Goal: Information Seeking & Learning: Understand process/instructions

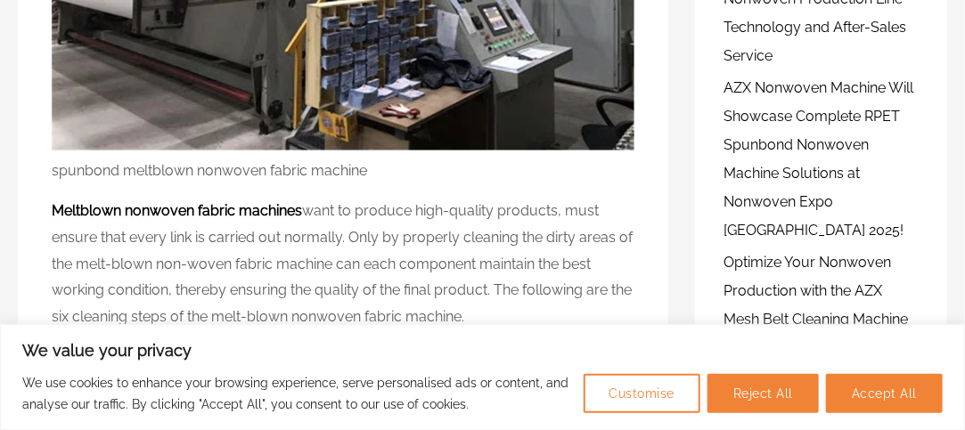
scroll to position [518, 0]
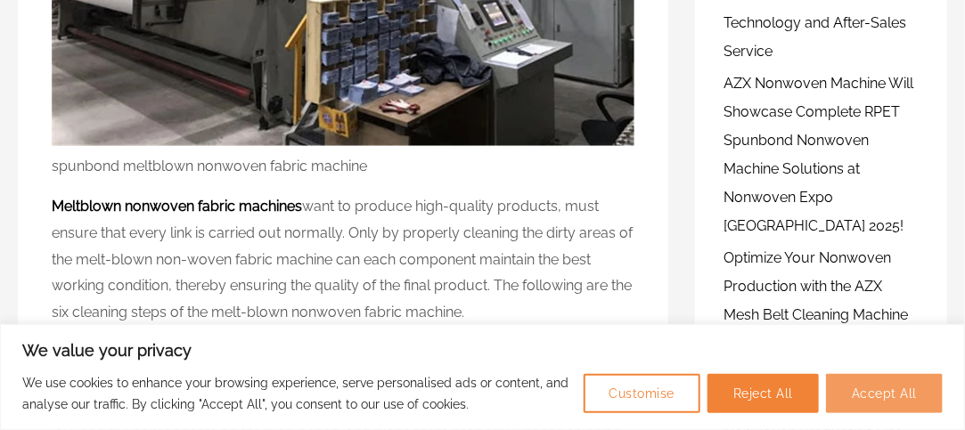
click at [902, 396] on button "Accept All" at bounding box center [884, 393] width 117 height 39
checkbox input "true"
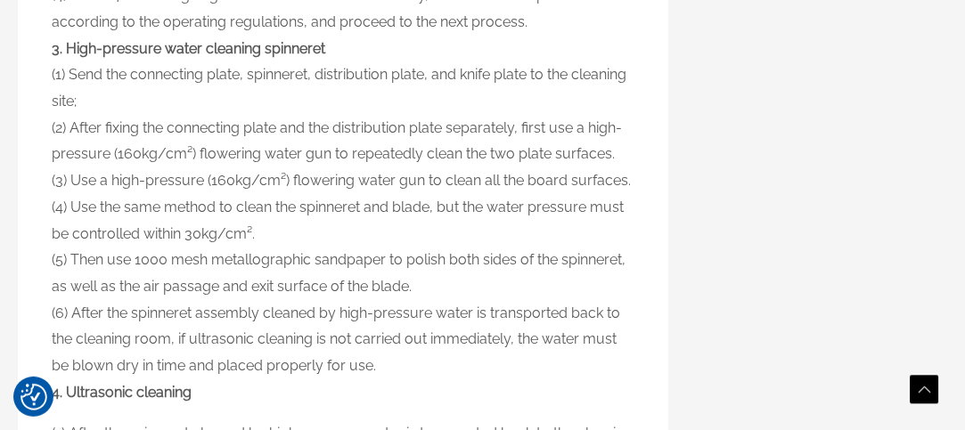
scroll to position [1920, 0]
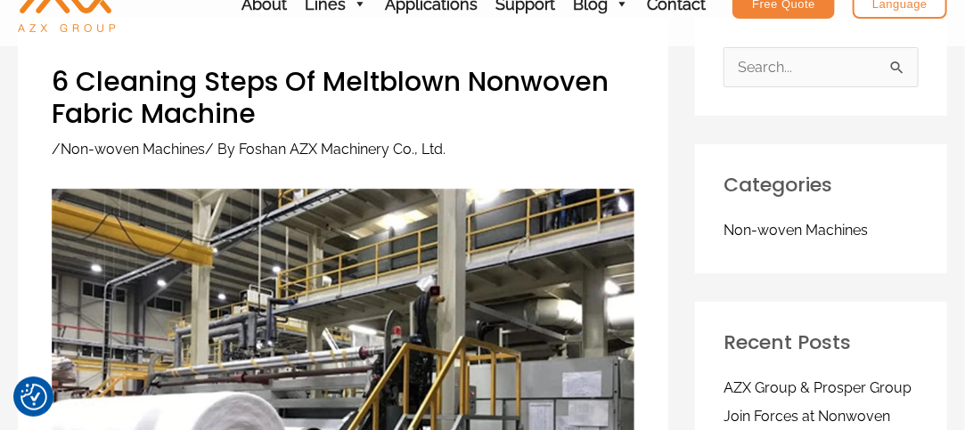
scroll to position [0, 0]
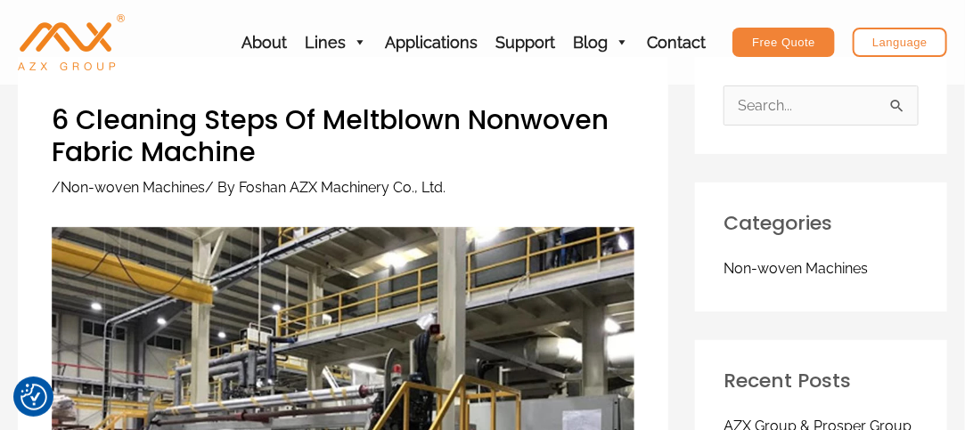
click at [57, 125] on h1 "6 Cleaning Steps Of Meltblown Nonwoven Fabric Machine" at bounding box center [343, 136] width 582 height 64
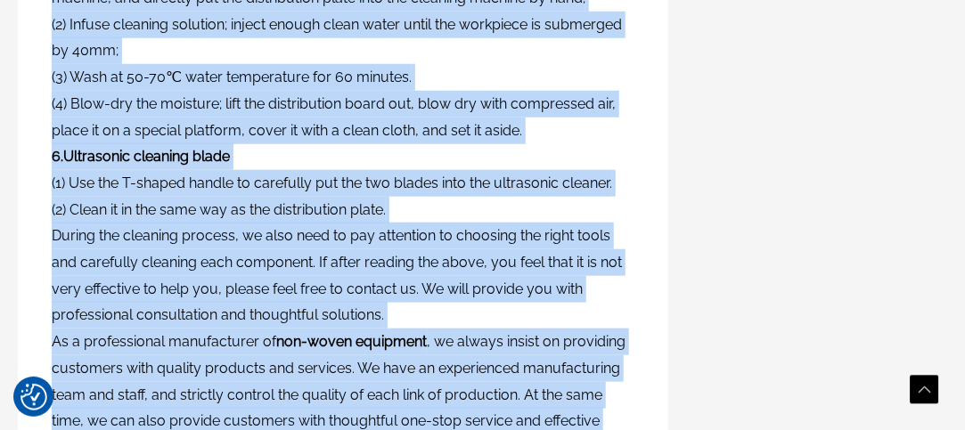
scroll to position [3019, 0]
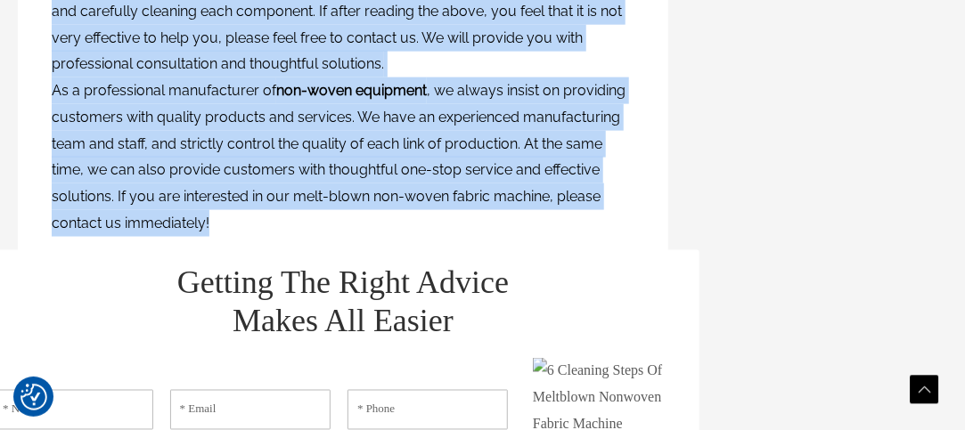
copy div "7 Loremips Dolor Si Ametconse Adipisci Elitse Doeiusm / Tem-incid Utlabore / Et…"
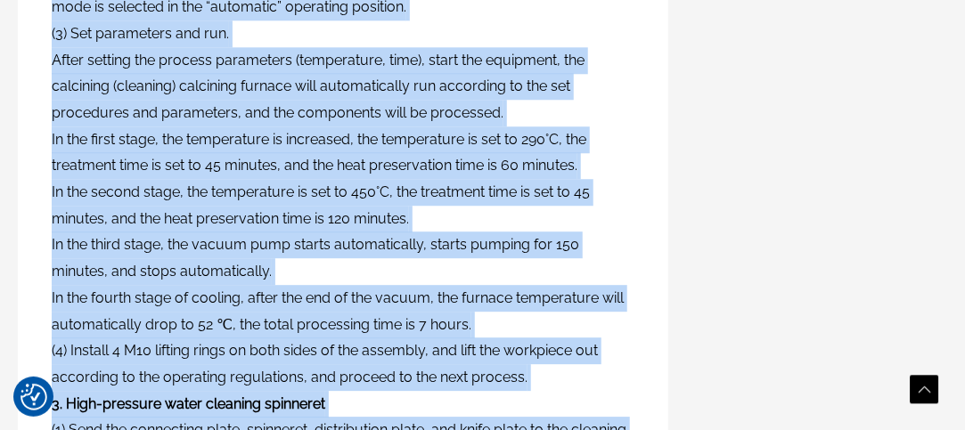
scroll to position [1601, 0]
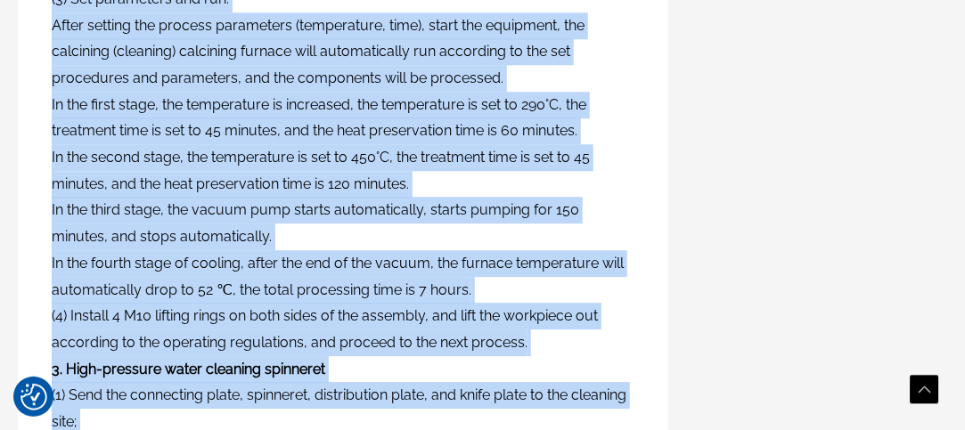
click at [206, 306] on p "(1) Put the decomposed spinneret and distribution plate into the calcining furn…" at bounding box center [343, 289] width 582 height 873
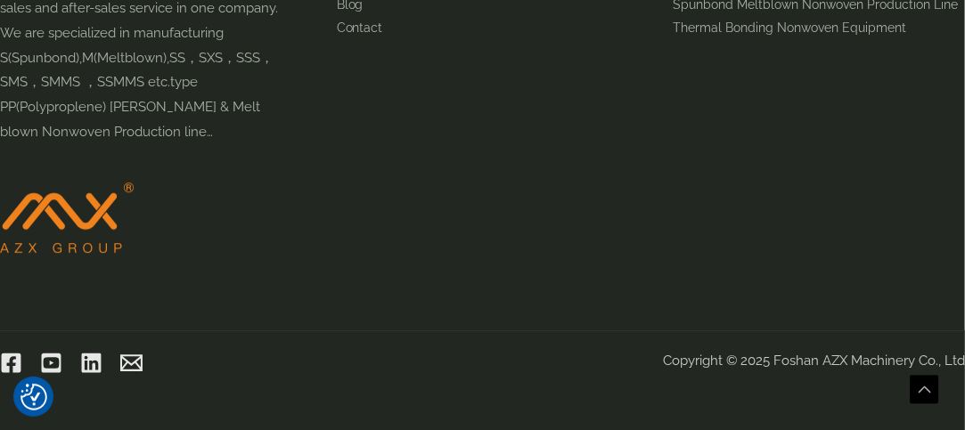
scroll to position [3995, 0]
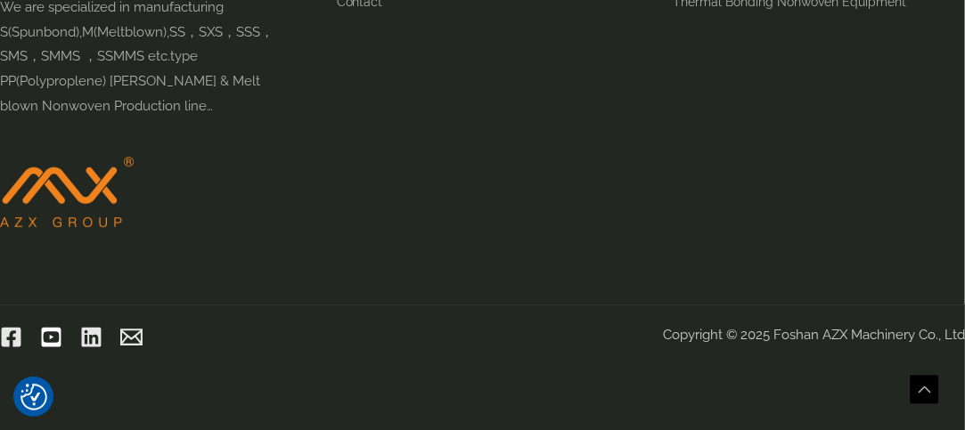
click at [51, 333] on icon "Youtube" at bounding box center [51, 337] width 22 height 22
